Goal: Information Seeking & Learning: Learn about a topic

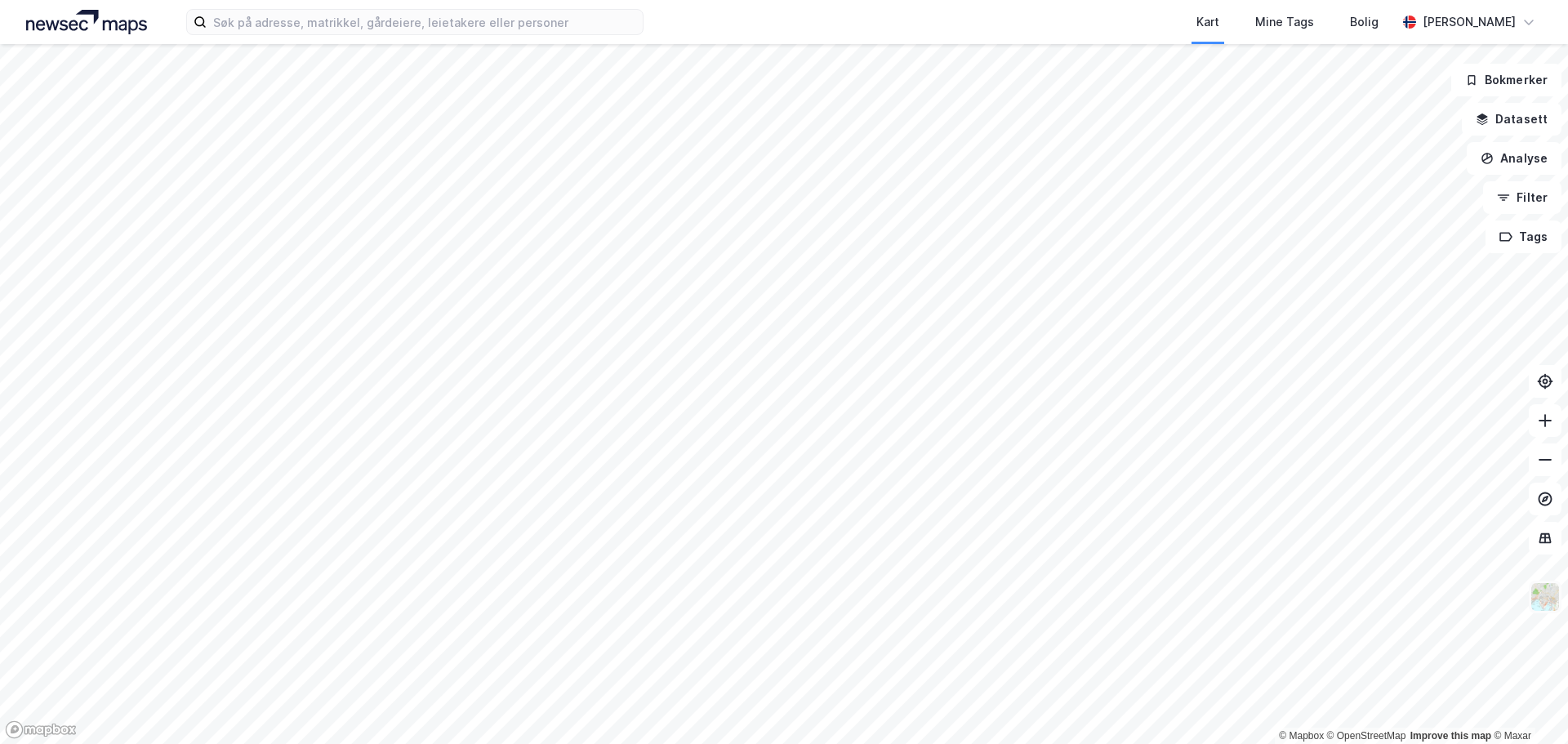
click at [1545, 597] on img at bounding box center [1545, 597] width 31 height 31
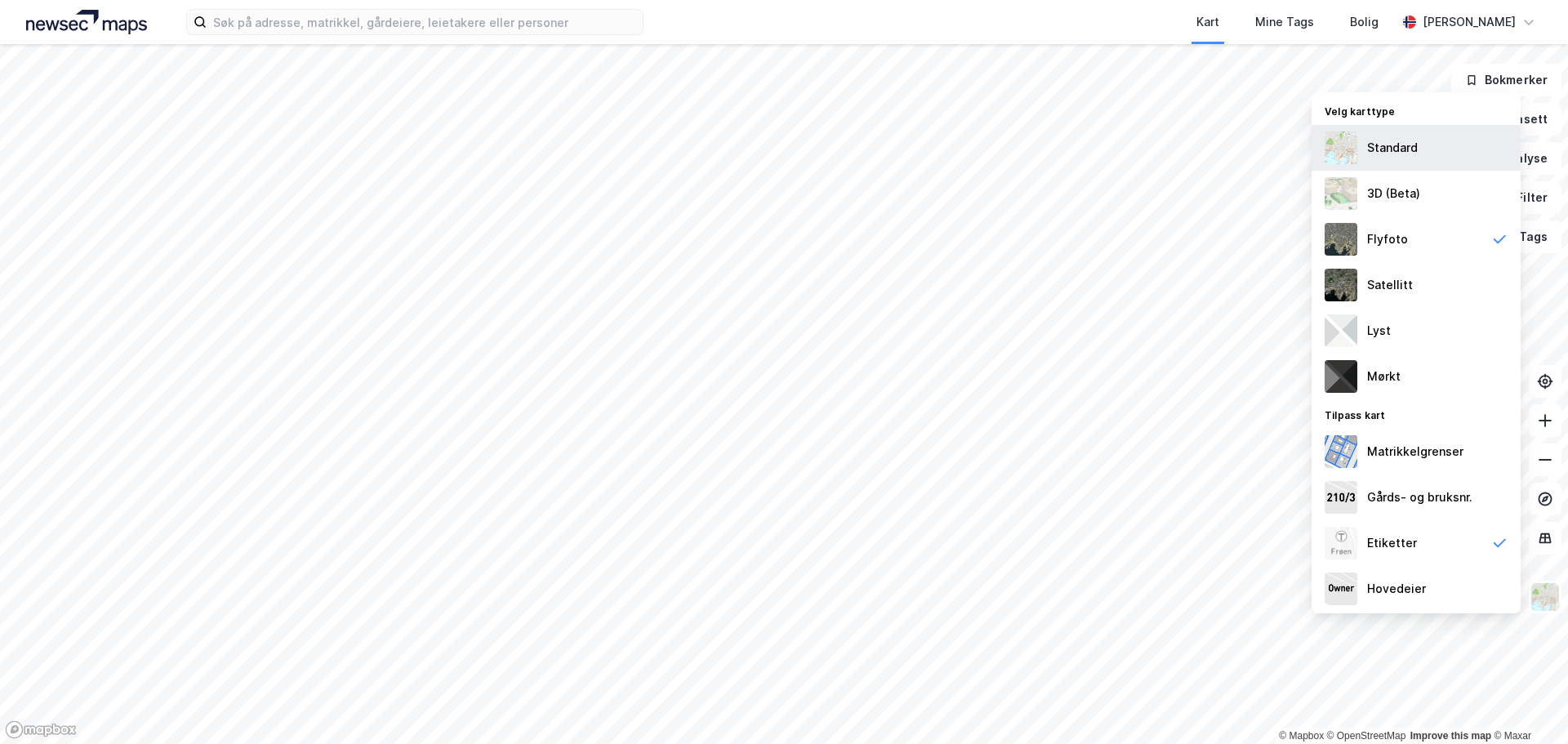
click at [1403, 159] on div "Standard" at bounding box center [1415, 148] width 209 height 46
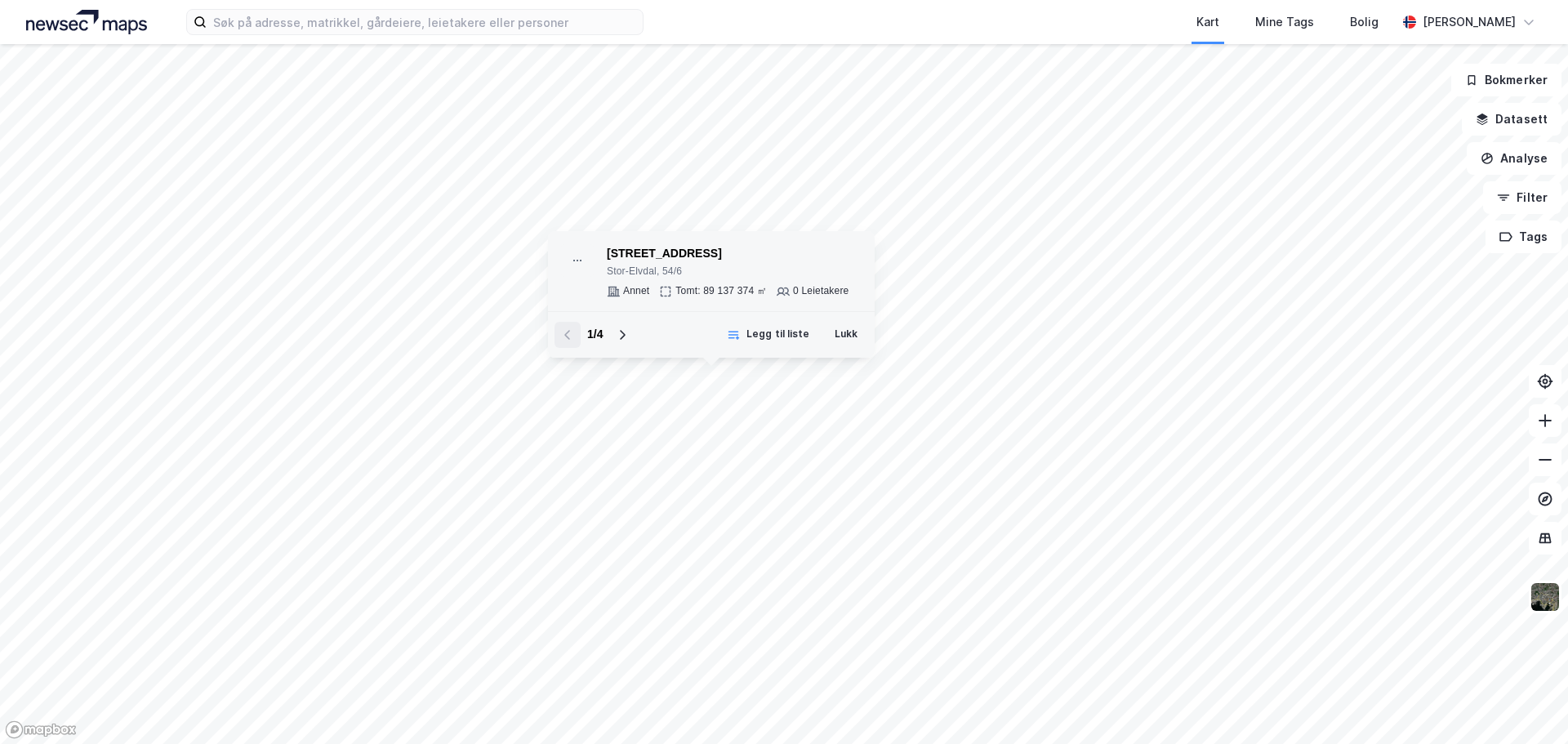
click at [706, 265] on div "[STREET_ADDRESS], 54/6" at bounding box center [727, 261] width 242 height 35
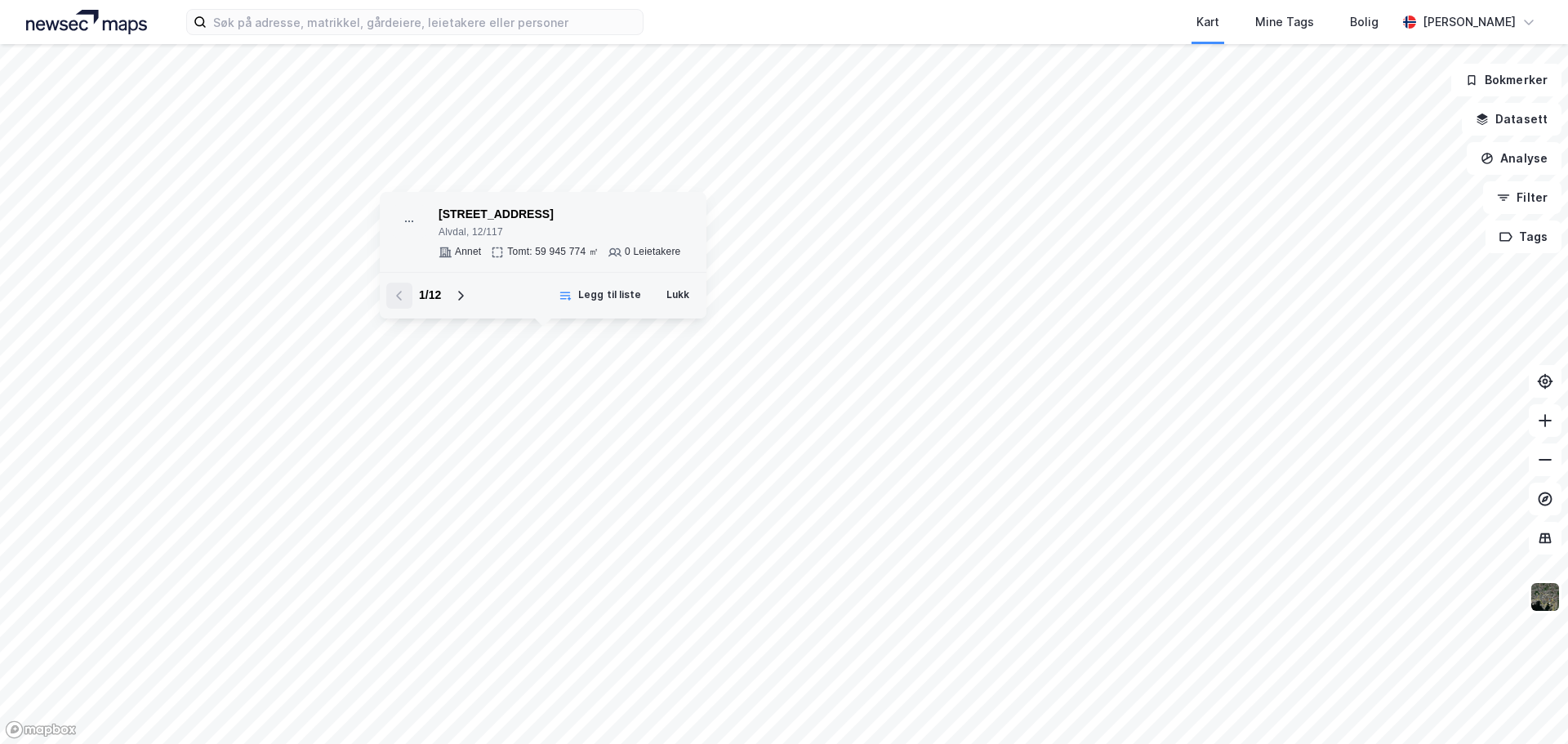
click at [596, 218] on div "[STREET_ADDRESS]" at bounding box center [559, 214] width 242 height 20
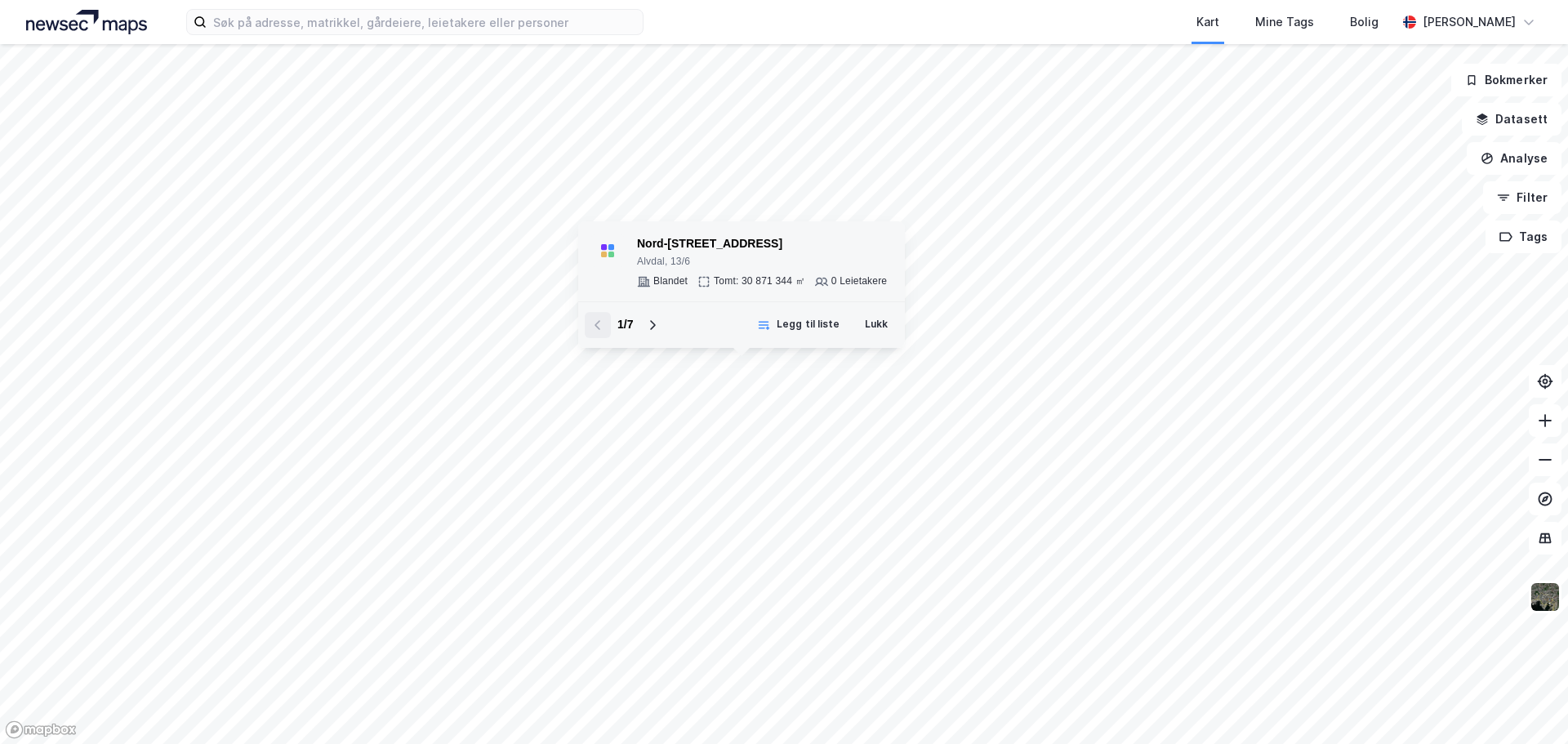
click at [659, 254] on div "Nord-[STREET_ADDRESS]" at bounding box center [762, 244] width 250 height 20
